Goal: Task Accomplishment & Management: Manage account settings

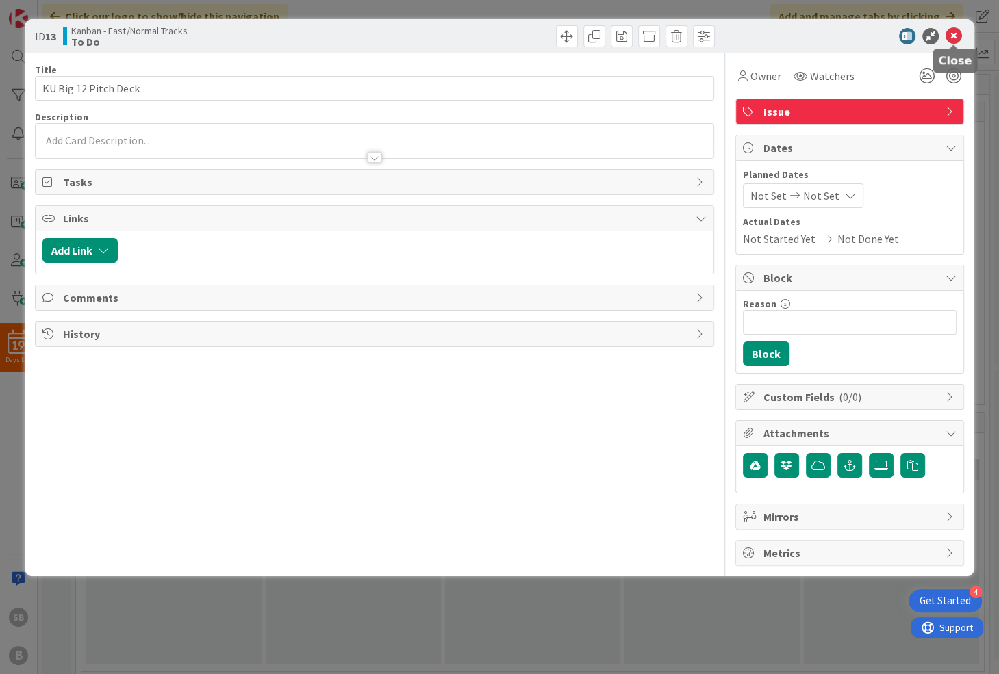
click at [954, 35] on icon at bounding box center [953, 36] width 16 height 16
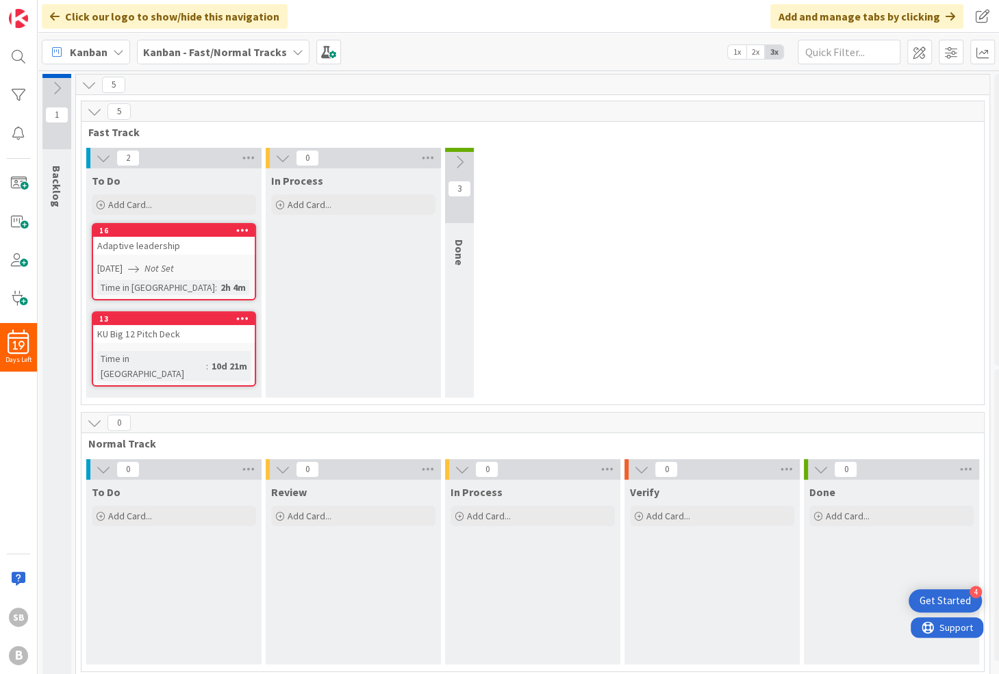
click at [242, 319] on icon at bounding box center [242, 318] width 13 height 10
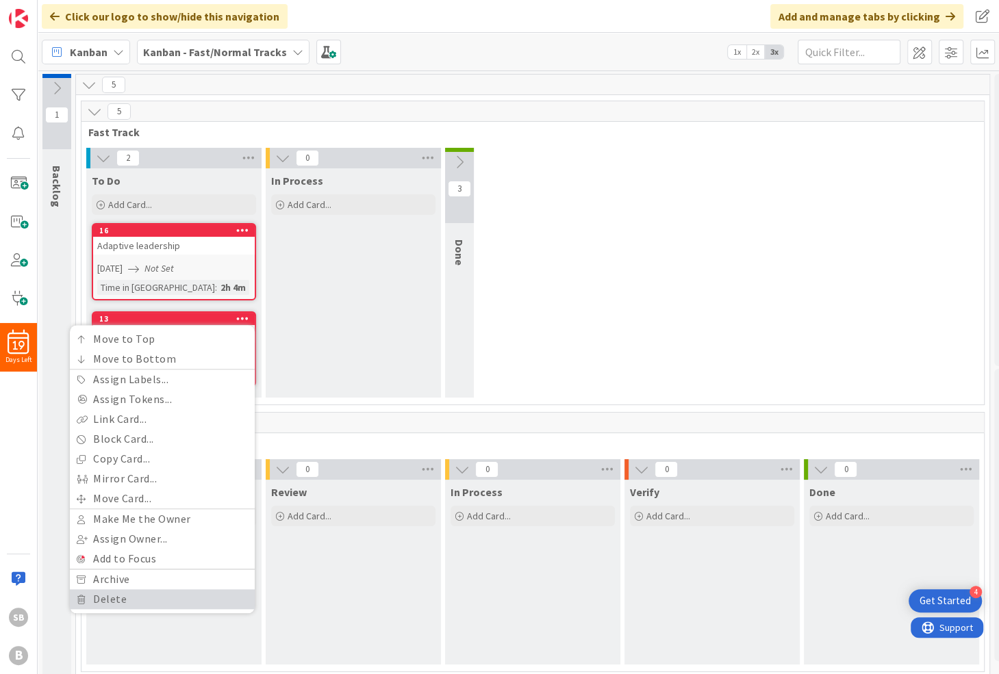
click at [149, 599] on link "Delete" at bounding box center [162, 599] width 185 height 20
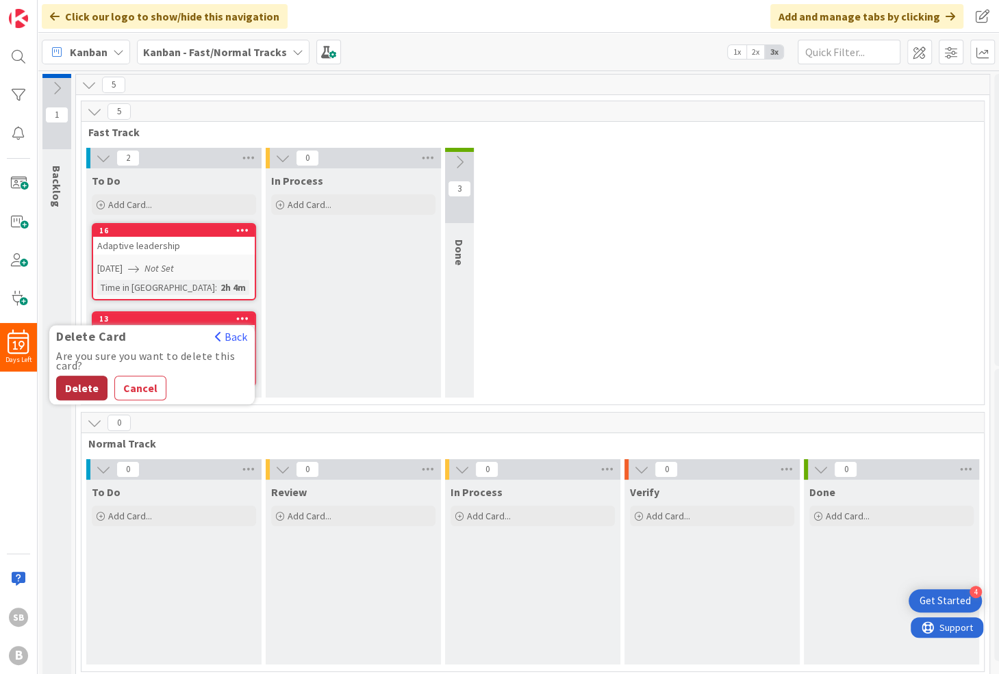
click at [86, 389] on button "Delete" at bounding box center [81, 388] width 51 height 25
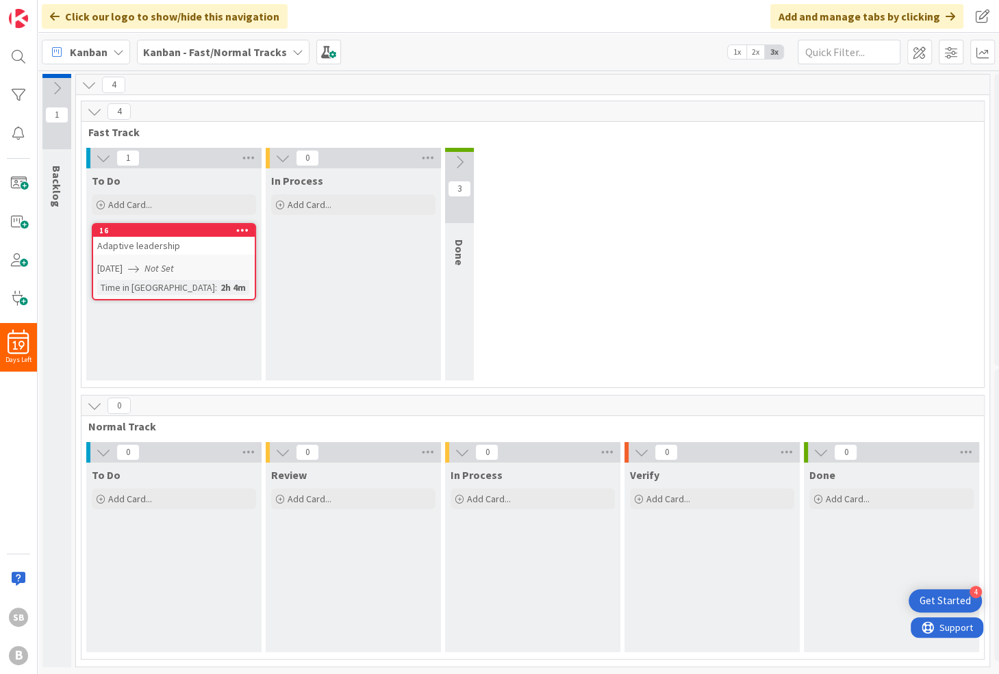
click at [241, 231] on icon at bounding box center [242, 230] width 13 height 10
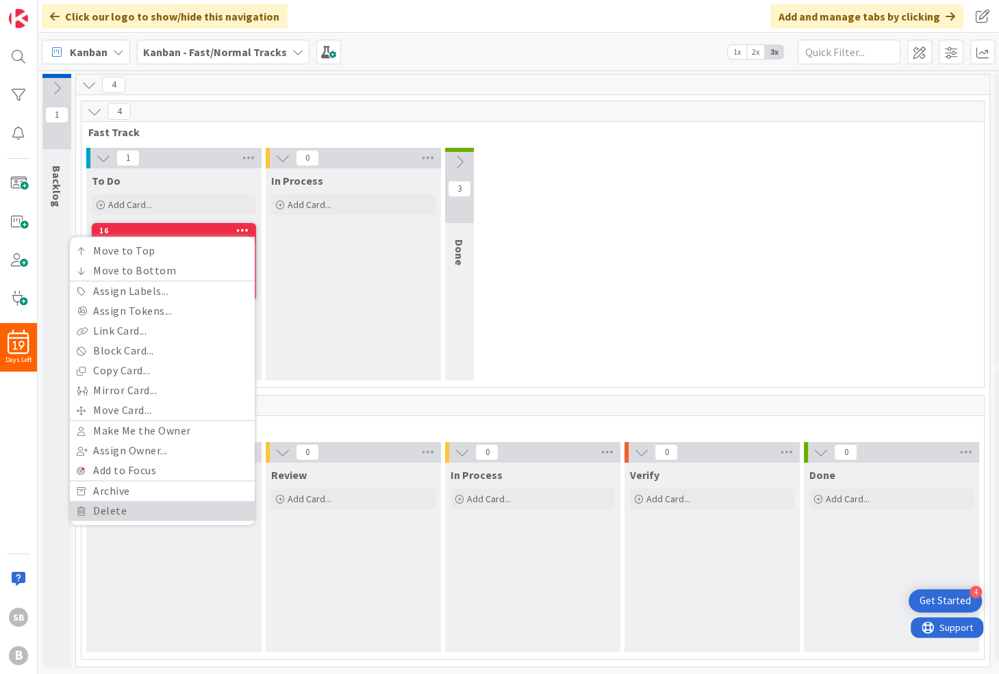
click at [143, 503] on link "Delete" at bounding box center [162, 511] width 185 height 20
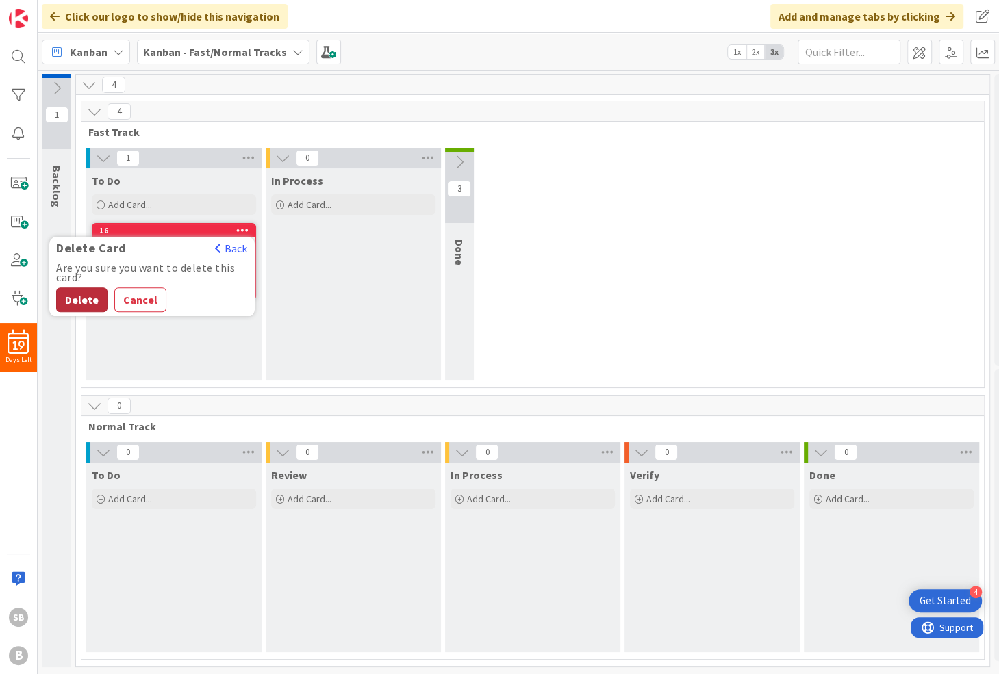
click at [84, 310] on div "Delete Card Back Are you sure you want to delete this card? Delete Cancel" at bounding box center [151, 276] width 205 height 79
click at [84, 300] on button "Delete" at bounding box center [81, 299] width 51 height 25
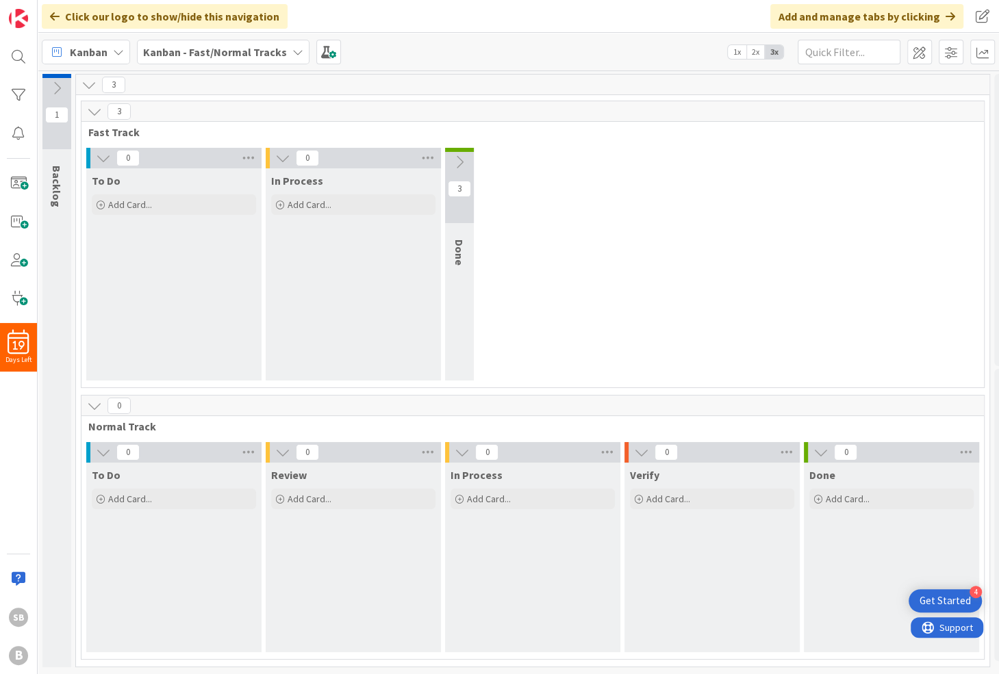
click at [567, 296] on div "0 To Do Add Card... 0 In Process Add Card... 3 Done" at bounding box center [532, 268] width 897 height 240
click at [283, 162] on icon at bounding box center [282, 158] width 15 height 15
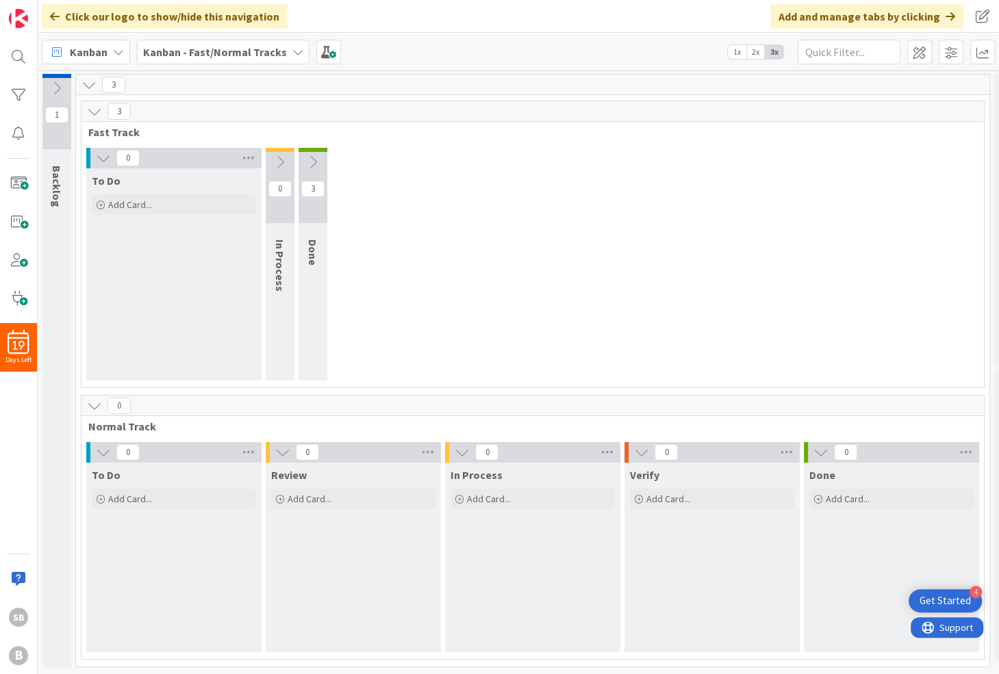
click at [103, 155] on icon at bounding box center [103, 158] width 15 height 15
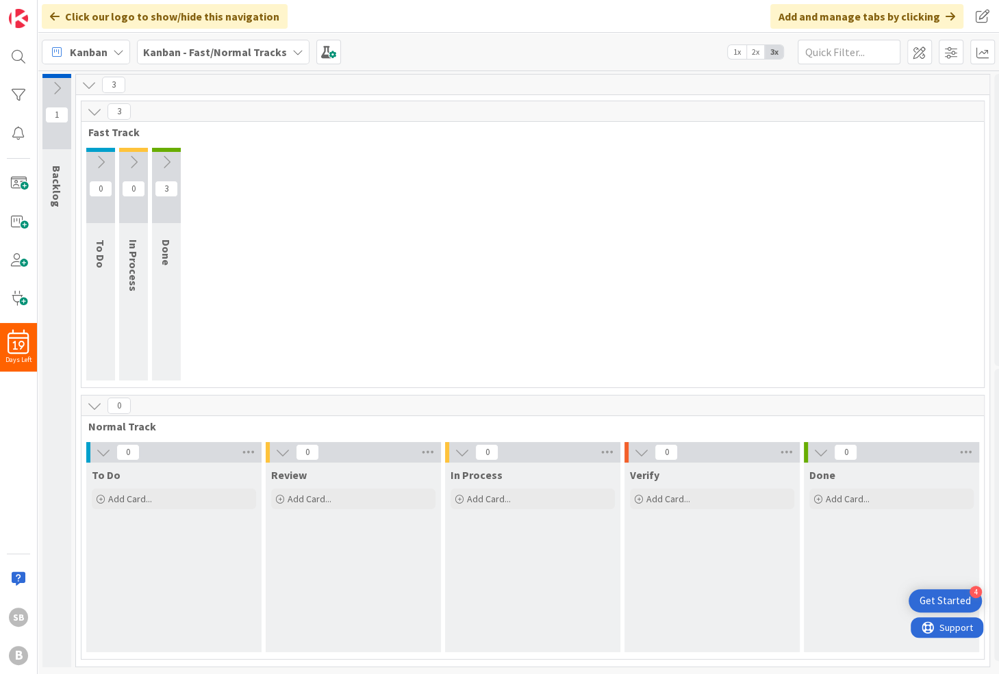
click at [474, 142] on div "3 Fast Track 0 To Do 0 In Process 3 Done" at bounding box center [532, 244] width 903 height 287
click at [55, 92] on icon at bounding box center [56, 88] width 15 height 15
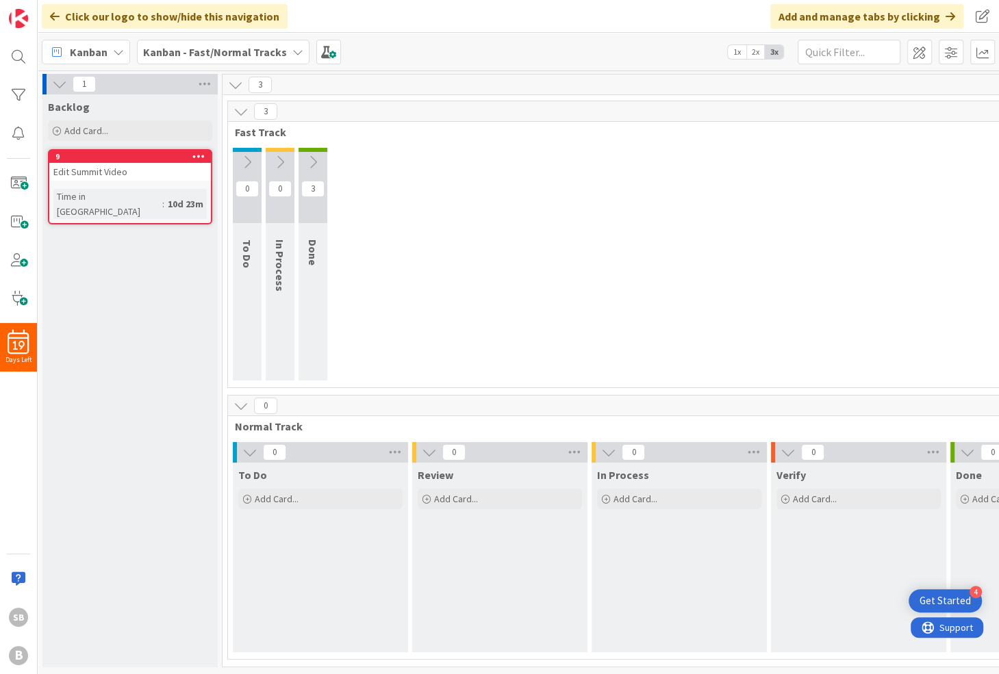
click at [197, 155] on icon at bounding box center [198, 156] width 13 height 10
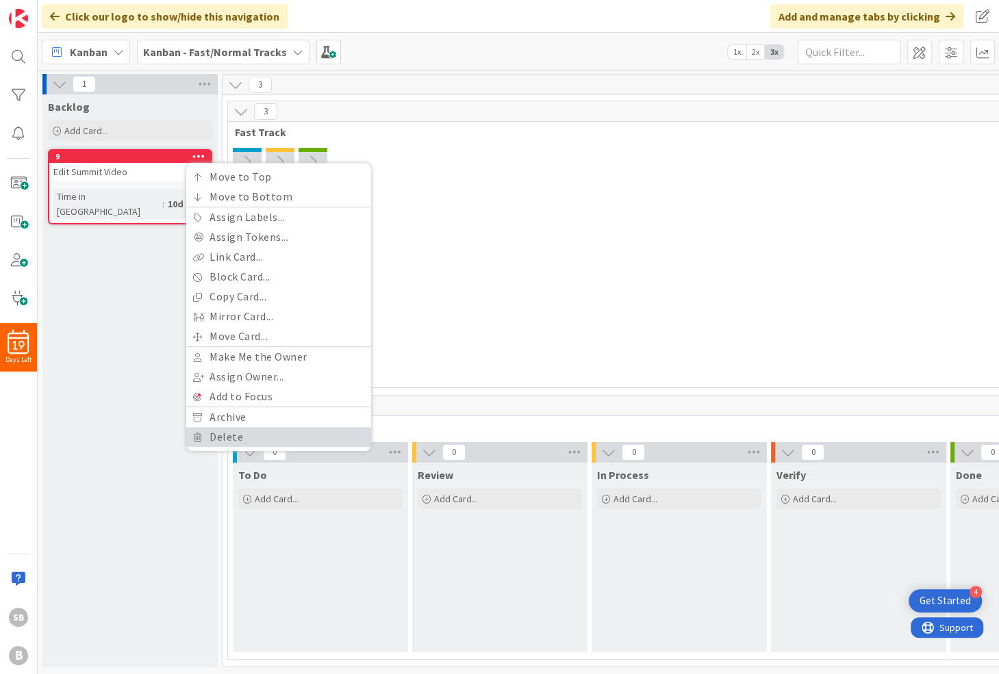
click at [220, 431] on link "Delete" at bounding box center [278, 437] width 185 height 20
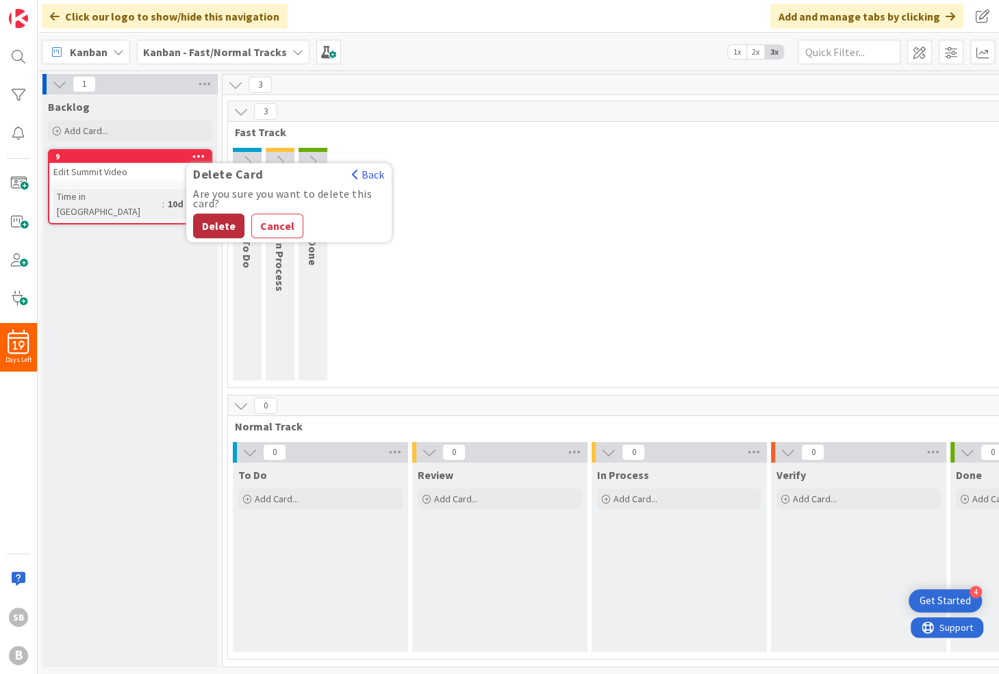
click at [211, 228] on button "Delete" at bounding box center [218, 226] width 51 height 25
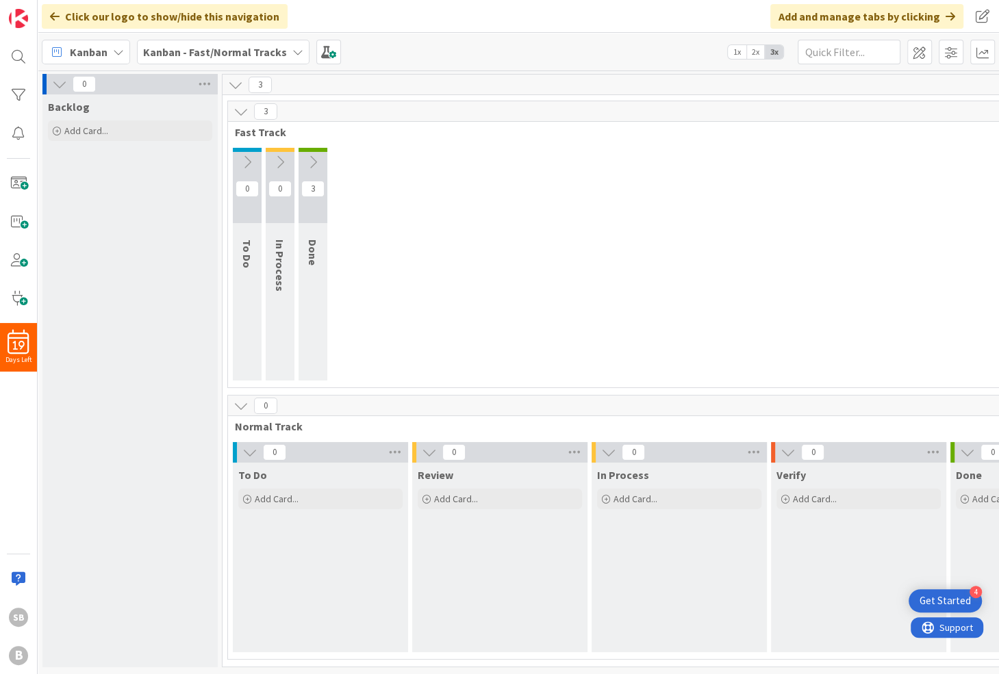
click at [58, 81] on icon at bounding box center [59, 84] width 15 height 15
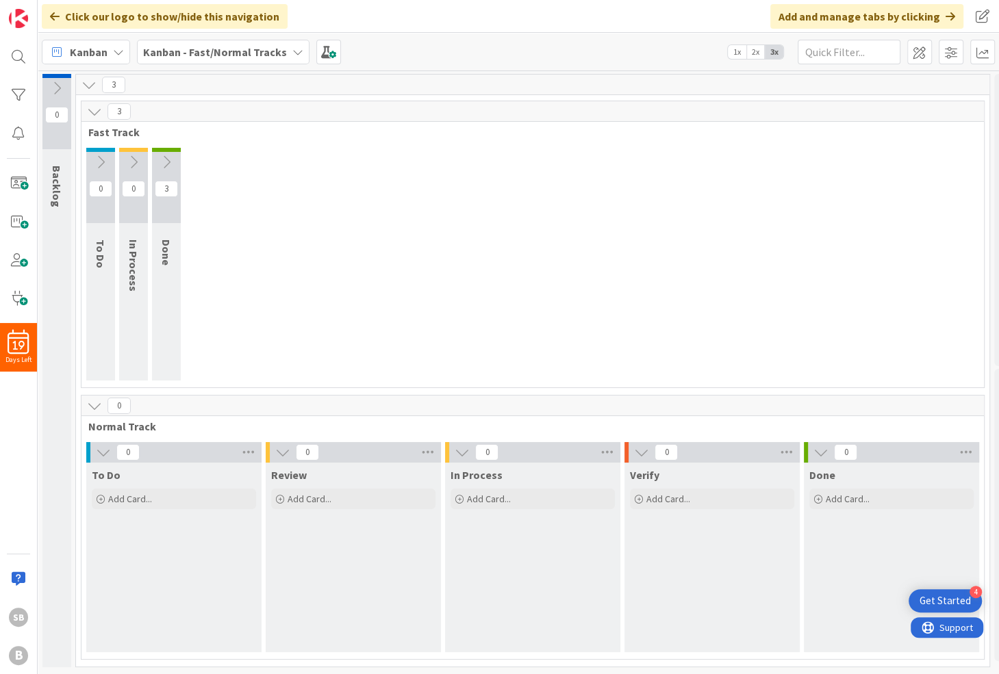
click at [430, 273] on div "0 To Do 0 In Process 3 Done" at bounding box center [532, 268] width 897 height 240
click at [97, 449] on icon at bounding box center [103, 452] width 15 height 15
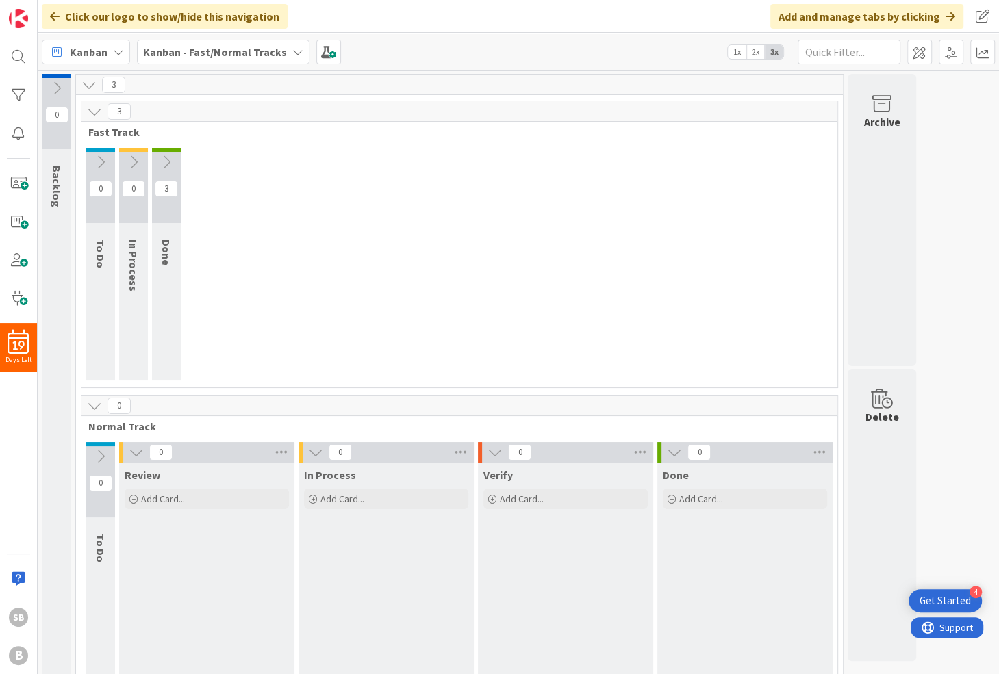
click at [90, 406] on icon at bounding box center [94, 405] width 15 height 15
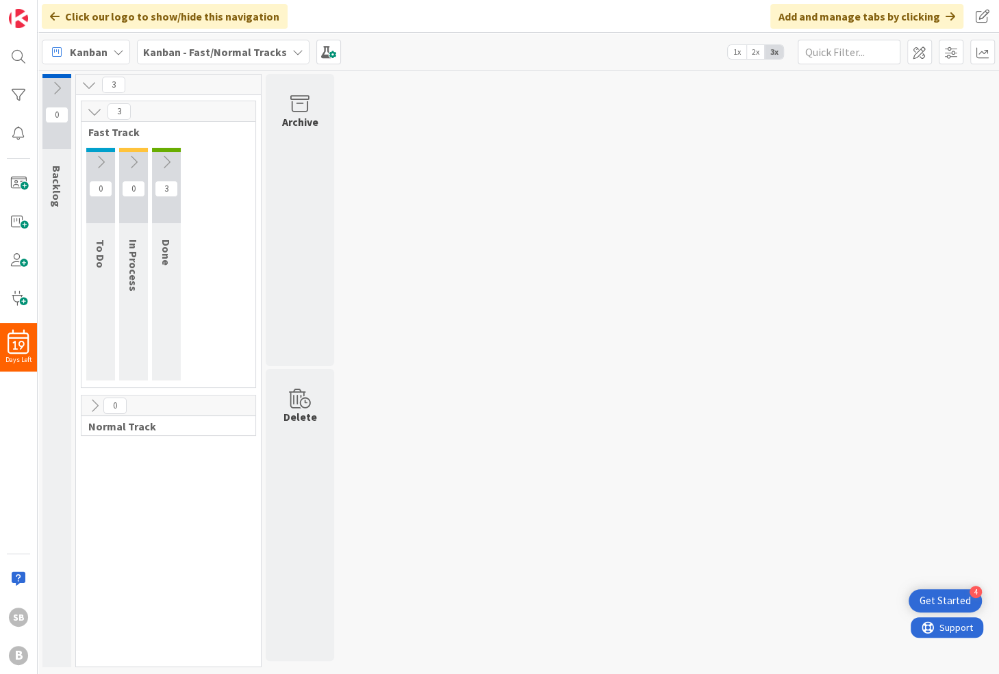
click at [541, 287] on div "0 Backlog 3 3 Fast Track 0 To Do 0 In Process 3 Done 0 Normal Track Archive Del…" at bounding box center [517, 374] width 955 height 600
